Goal: Information Seeking & Learning: Learn about a topic

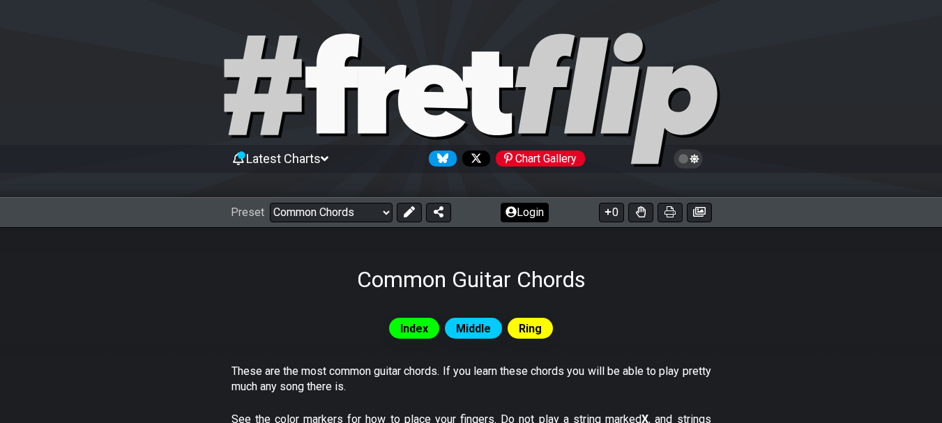
click at [529, 209] on button "Login" at bounding box center [525, 213] width 48 height 20
click at [271, 157] on span "Latest Charts" at bounding box center [283, 158] width 75 height 15
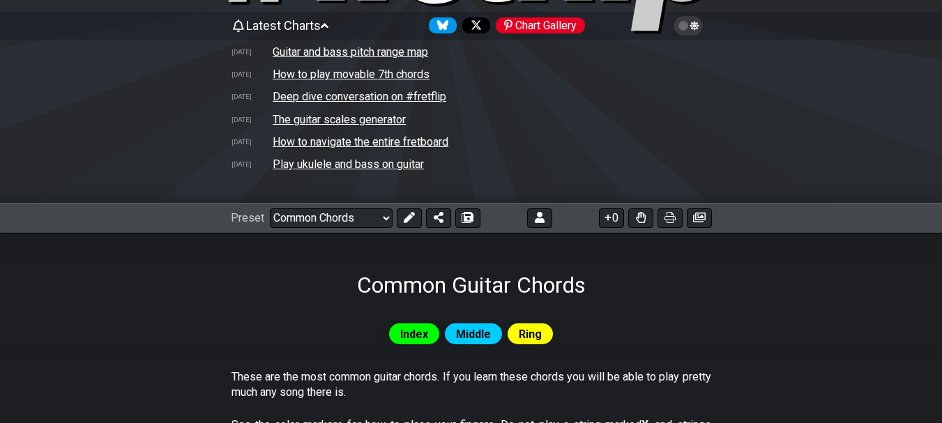
scroll to position [126, 0]
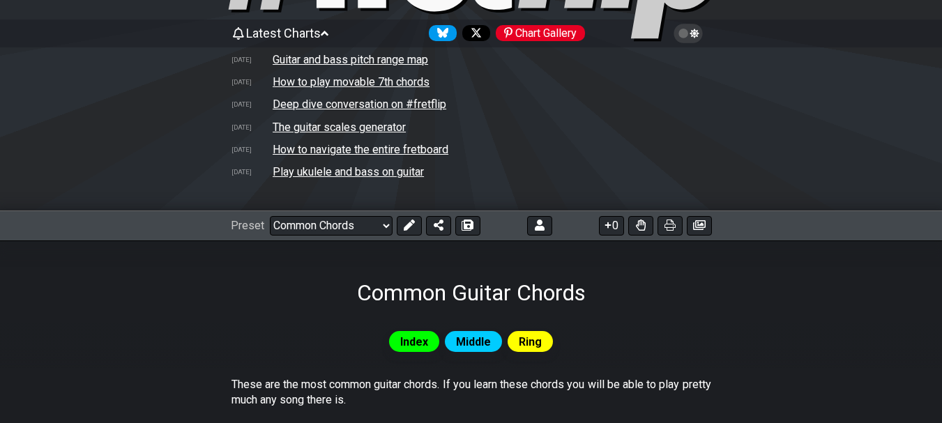
click at [387, 126] on td "The guitar scales generator" at bounding box center [339, 127] width 135 height 15
select select "/guitar-scales-generator"
select select "A"
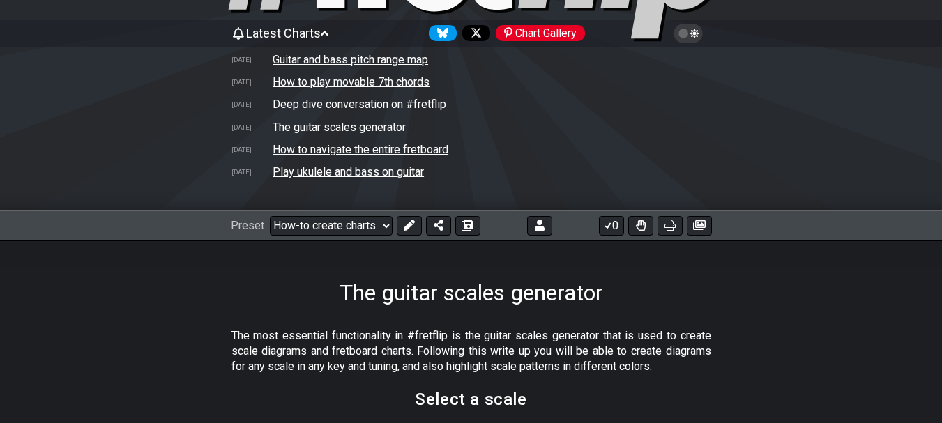
click at [390, 129] on td "The guitar scales generator" at bounding box center [339, 127] width 135 height 15
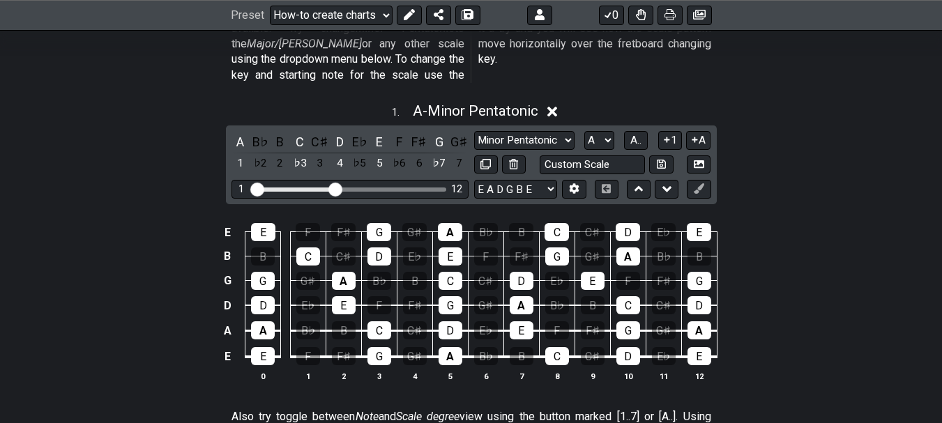
scroll to position [558, 0]
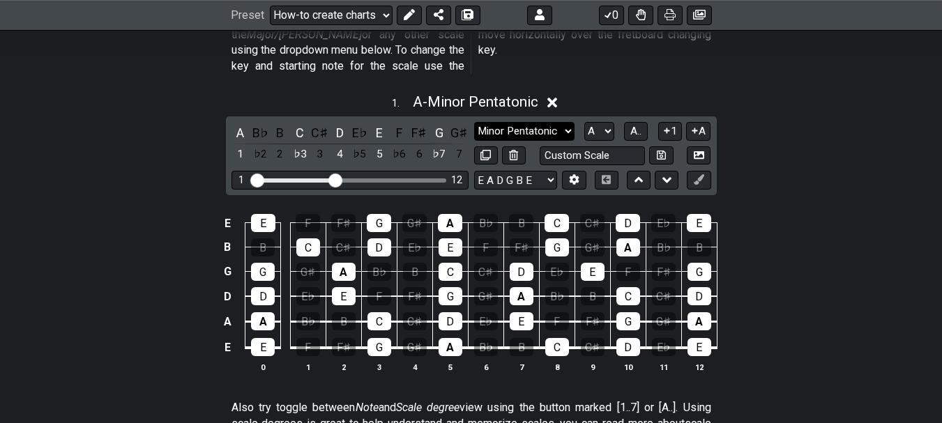
click at [568, 122] on select "Minor Pentatonic New Scale Minor Pentatonic Major Pentatonic Minor Blues Major …" at bounding box center [524, 131] width 100 height 19
select select "Major Pentatonic"
click at [474, 122] on select "Minor Pentatonic New Scale Minor Pentatonic Major Pentatonic Minor Blues Major …" at bounding box center [524, 131] width 100 height 19
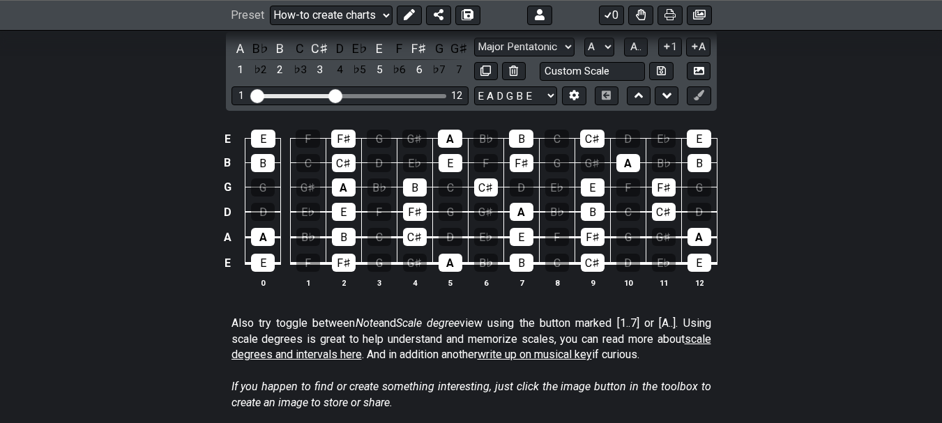
scroll to position [628, 0]
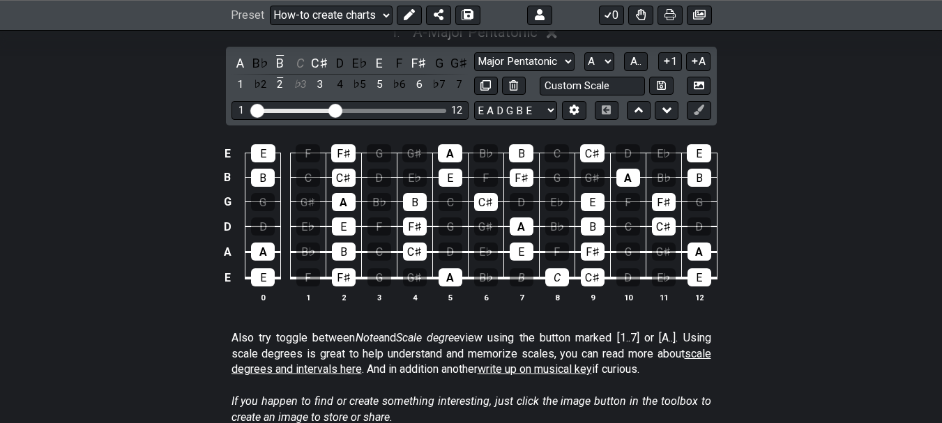
drag, startPoint x: 518, startPoint y: 259, endPoint x: 570, endPoint y: 259, distance: 52.3
click at [571, 259] on tr "E E F F♯ G G♯ A B♭ B C C♯ D E♭ E" at bounding box center [468, 265] width 498 height 26
click at [517, 268] on div "B" at bounding box center [522, 277] width 24 height 18
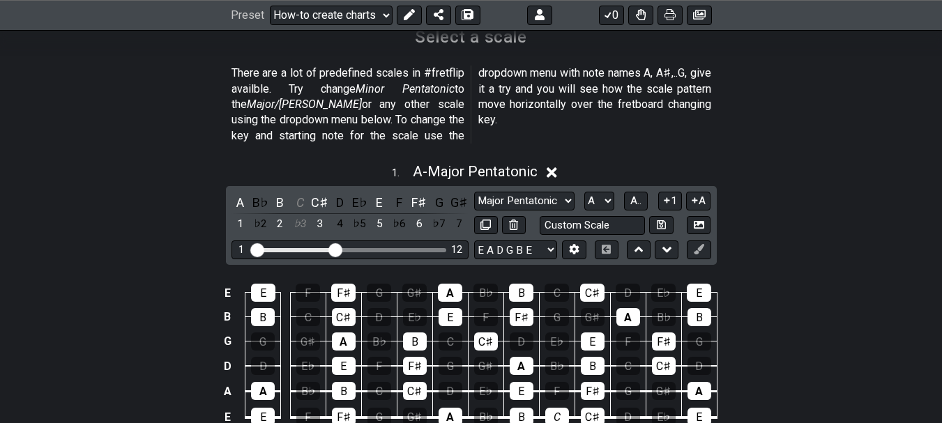
scroll to position [418, 0]
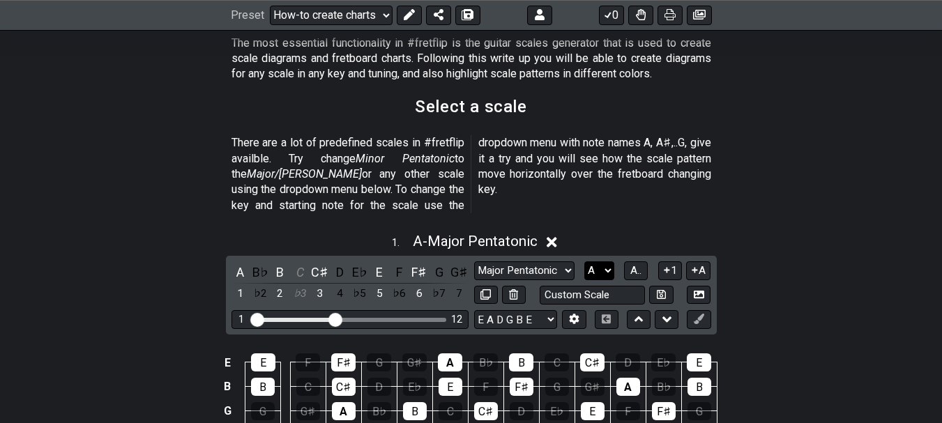
click at [605, 262] on select "A♭ A A♯ B♭ B C C♯ D♭ D D♯ E♭ E F F♯ G♭ G G♯" at bounding box center [599, 271] width 30 height 19
click at [817, 225] on div "1 . A - Major Pentatonic" at bounding box center [471, 238] width 942 height 26
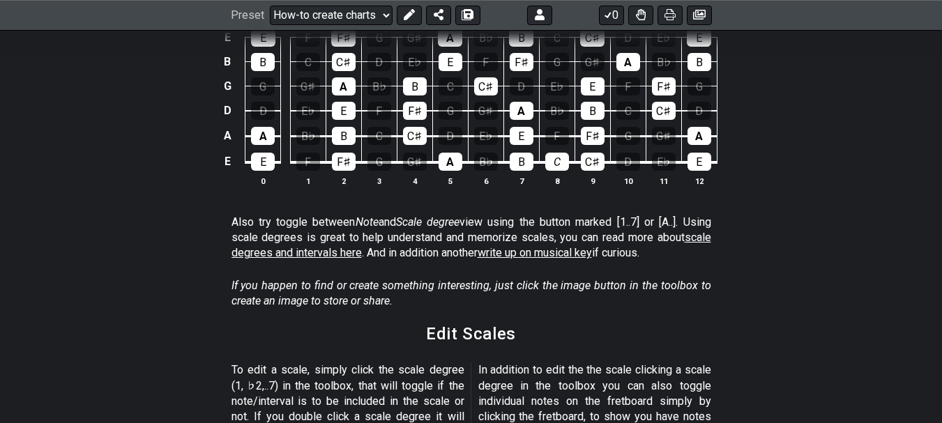
scroll to position [0, 0]
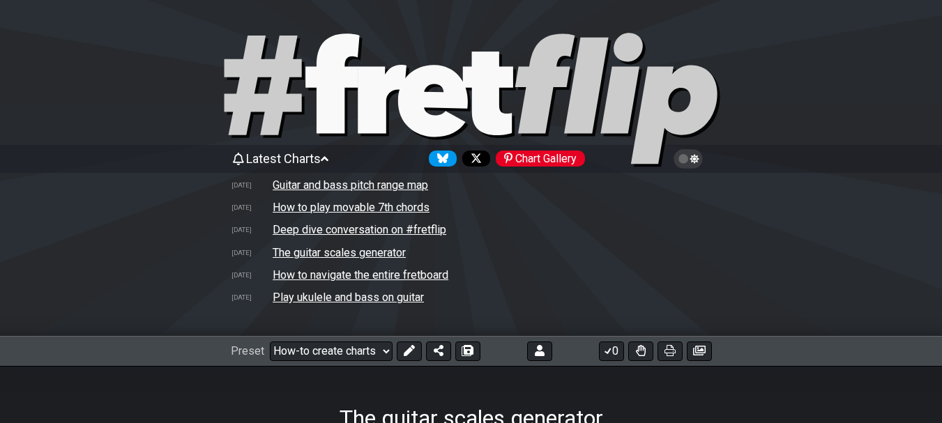
click at [316, 273] on td "How to navigate the entire fretboard" at bounding box center [360, 275] width 177 height 15
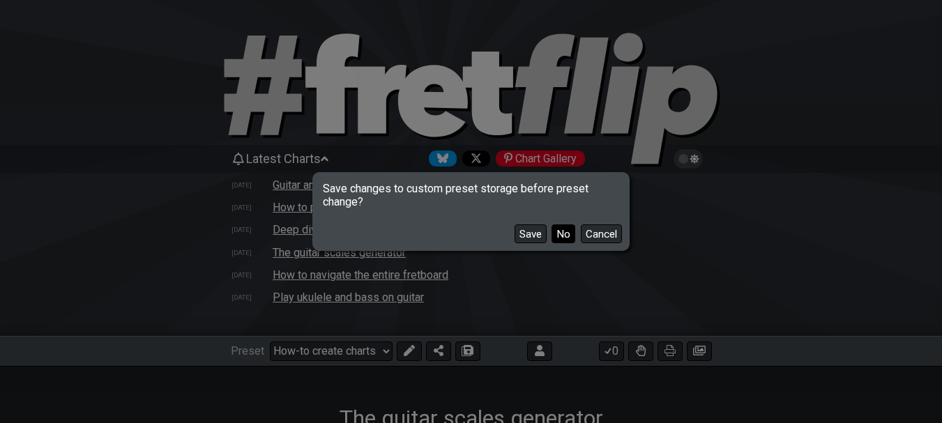
click at [563, 229] on button "No" at bounding box center [564, 234] width 24 height 19
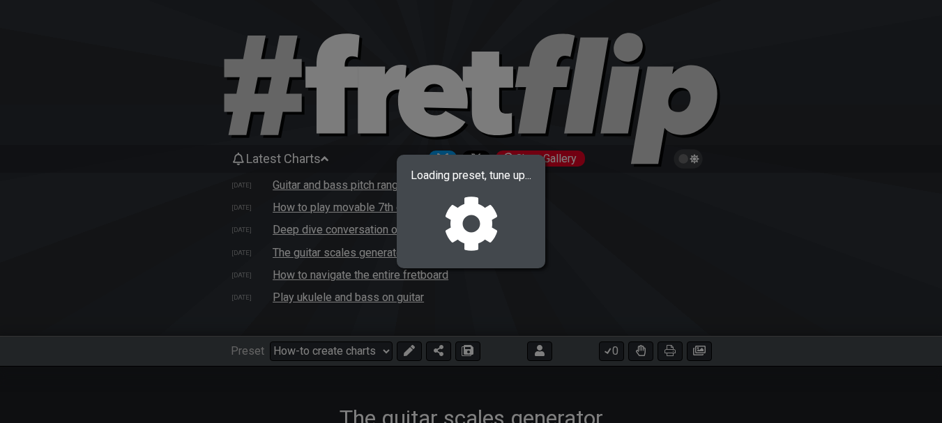
select select "/welcome"
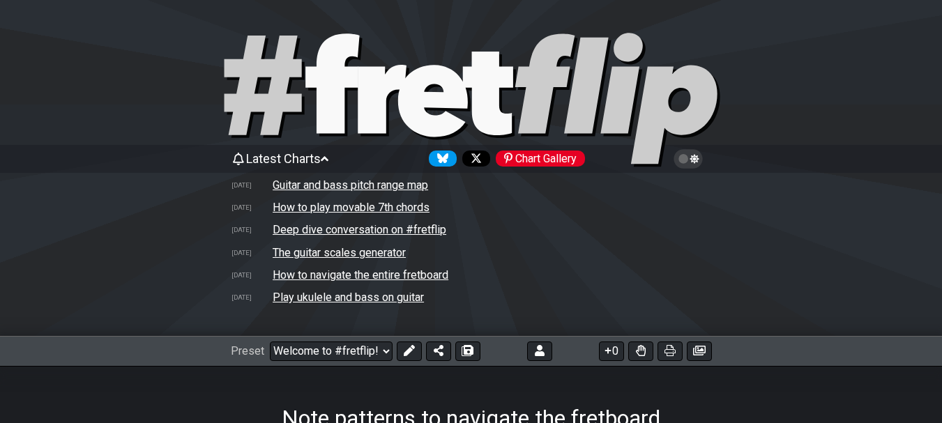
click at [371, 230] on td "Deep dive conversation on #fretflip" at bounding box center [359, 229] width 175 height 15
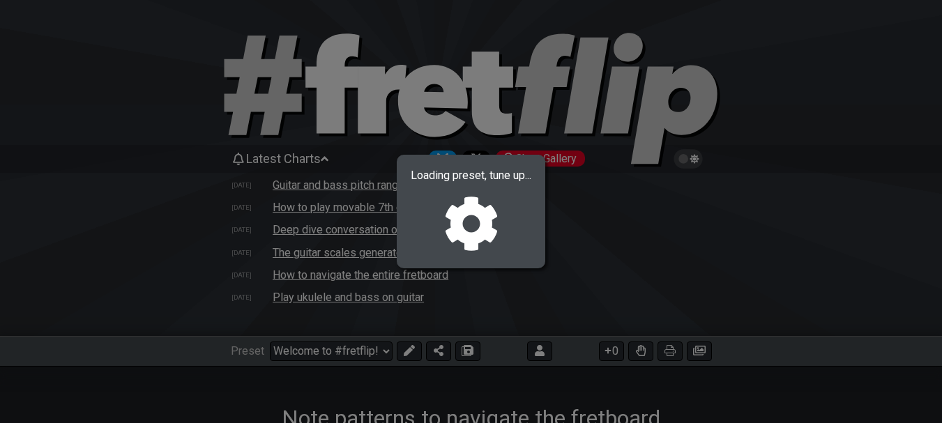
select select "C"
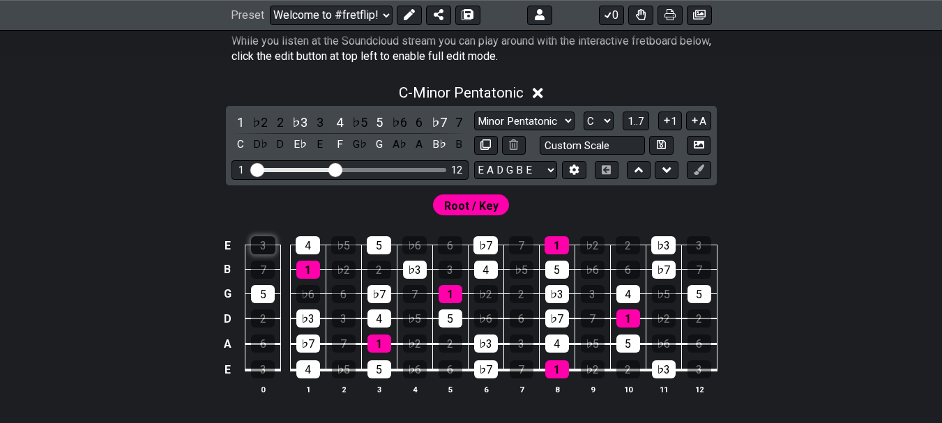
scroll to position [628, 0]
